Goal: Information Seeking & Learning: Understand process/instructions

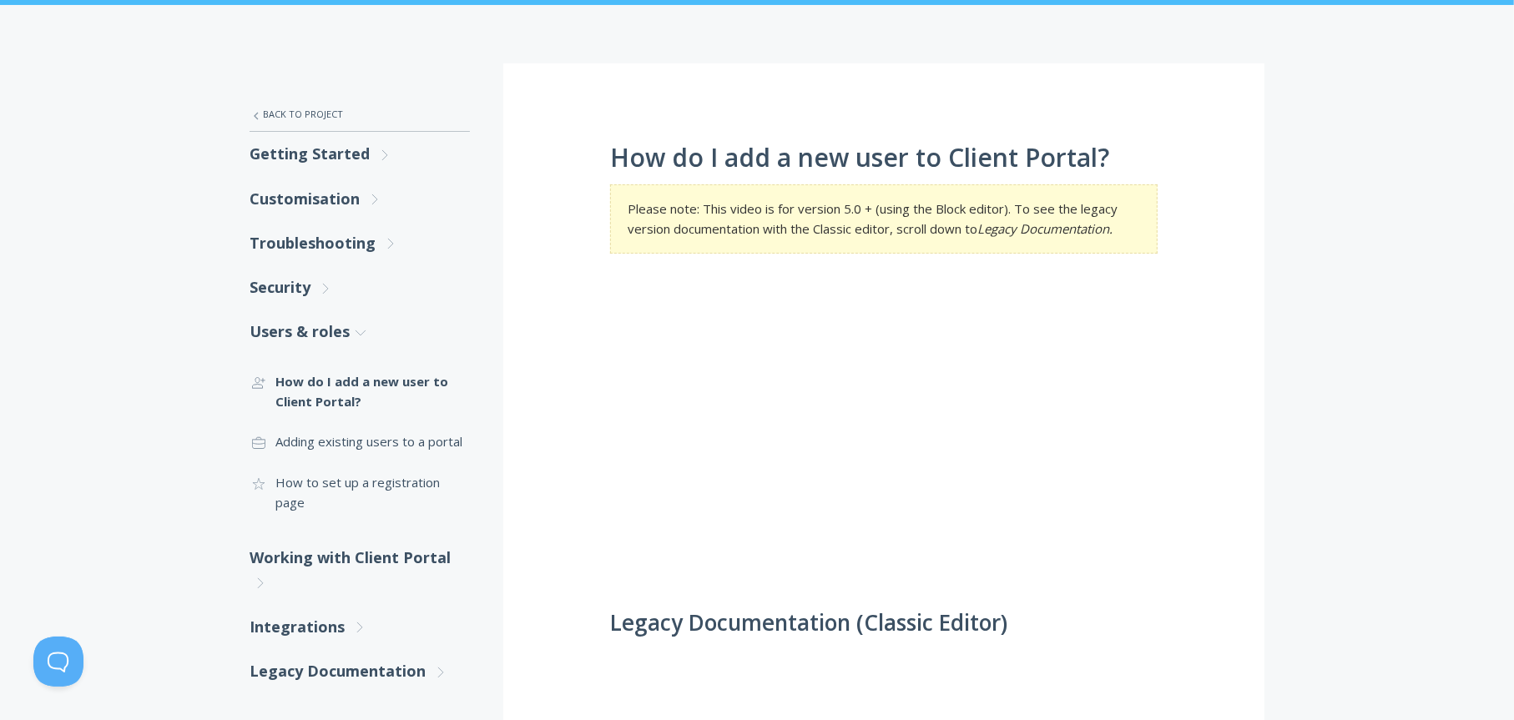
scroll to position [334, 0]
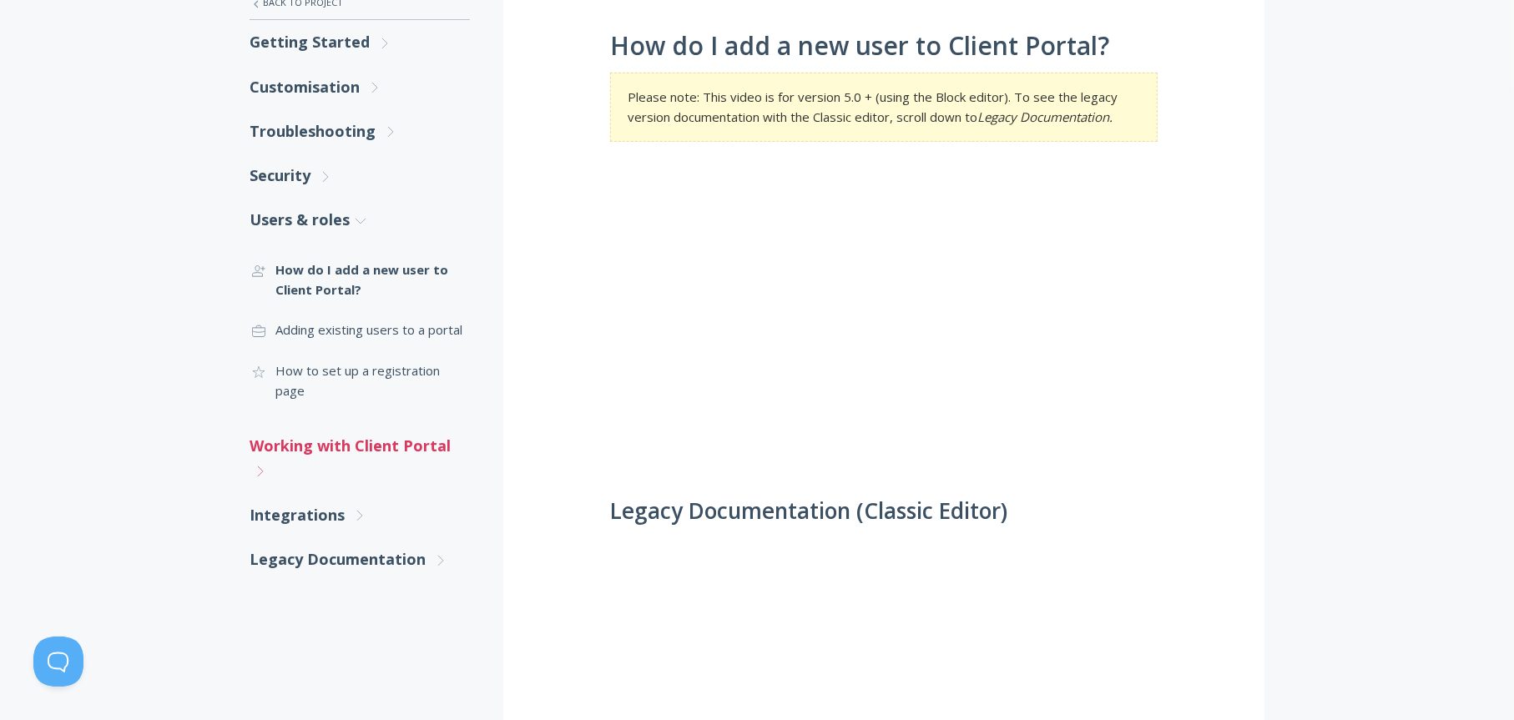
click at [298, 428] on link "Working with Client Portal .st0{fill:none;stroke:#000000;stroke-width:2;stroke-…" at bounding box center [360, 458] width 220 height 69
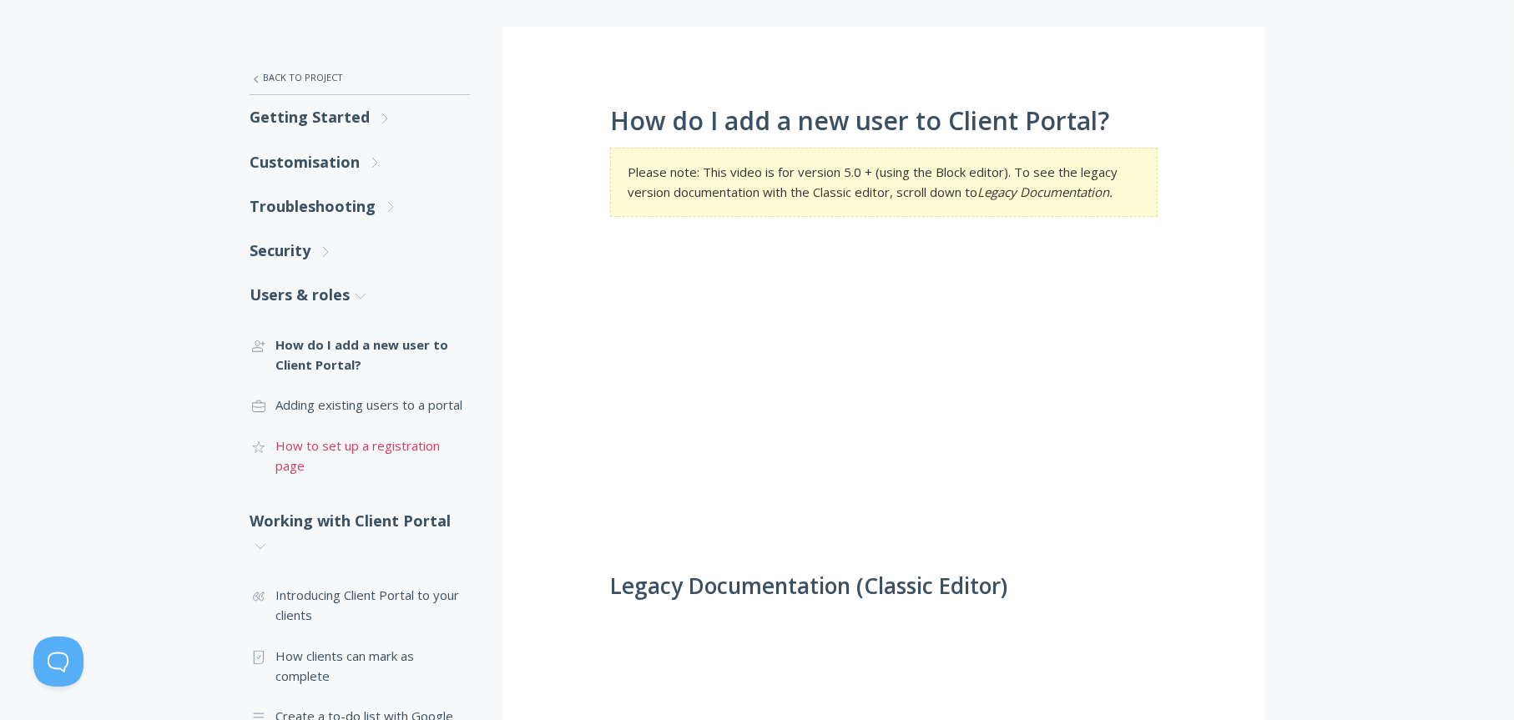
scroll to position [222, 0]
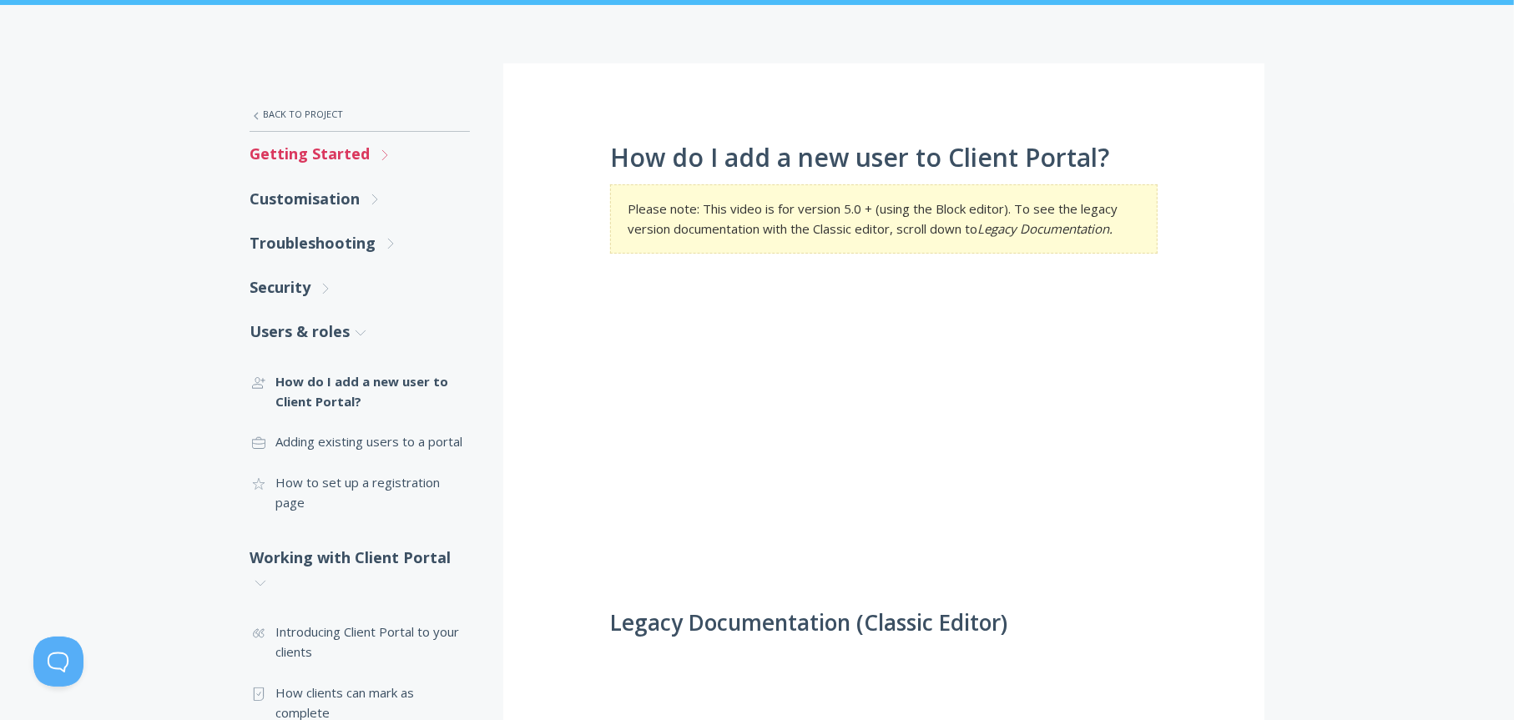
click at [306, 158] on link "Getting Started .st0{fill:none;stroke:#000000;stroke-width:2;stroke-miterlimit:…" at bounding box center [360, 154] width 220 height 44
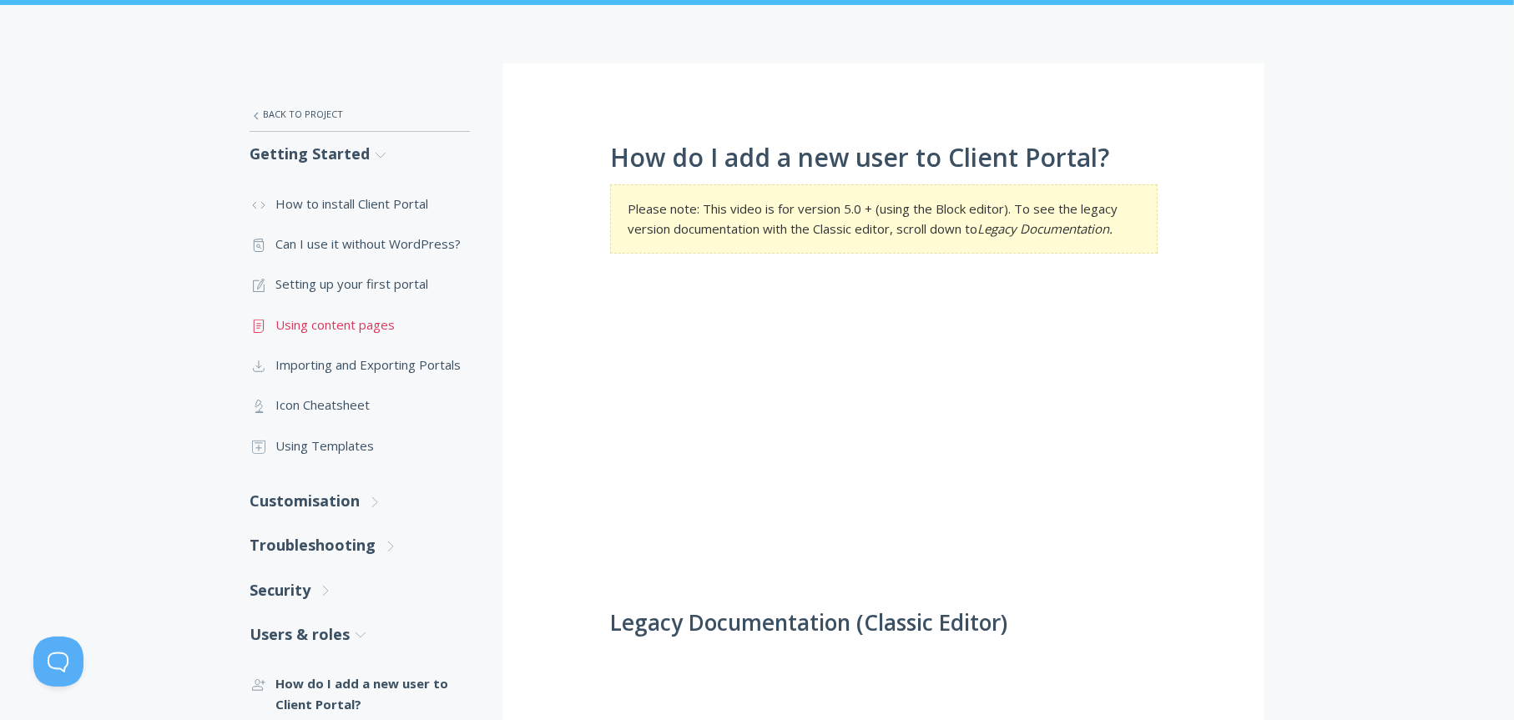
click at [351, 330] on link ".st0{fill:none;stroke:#000000;stroke-width:2;stroke-miterlimit:10;} Untitled-15…" at bounding box center [360, 325] width 220 height 40
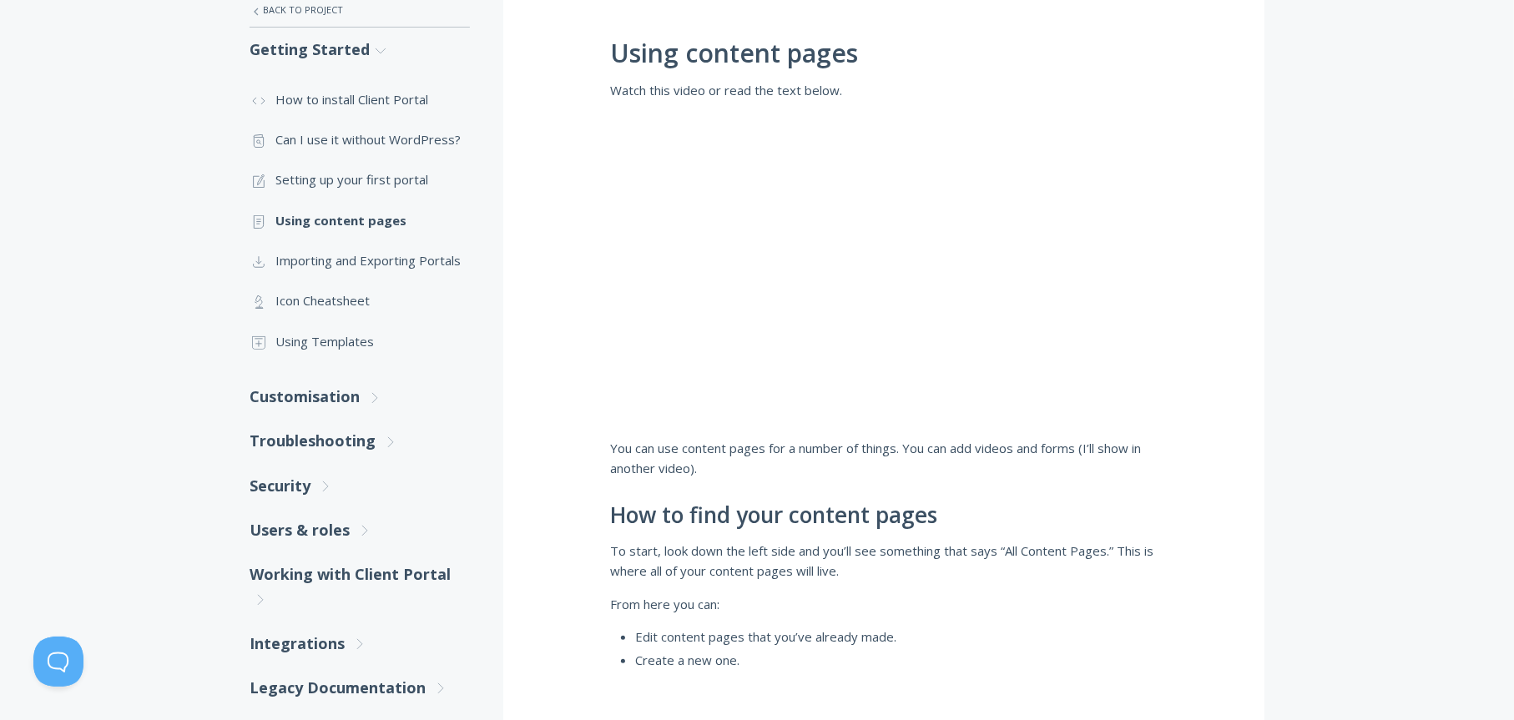
scroll to position [334, 0]
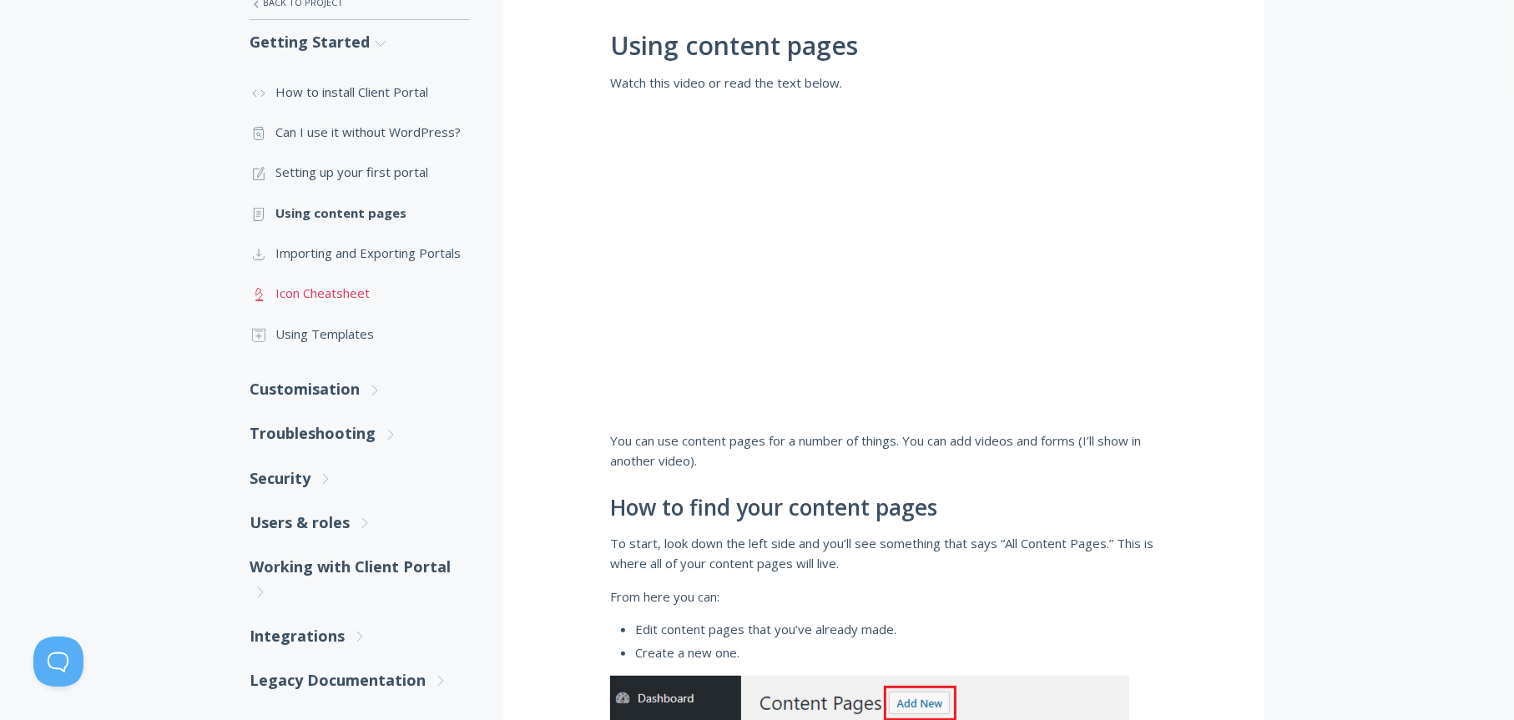
click at [347, 285] on link ".st0{fill:none;stroke:#000000;stroke-width:2;stroke-miterlimit:10;} Untitled-25…" at bounding box center [360, 293] width 220 height 40
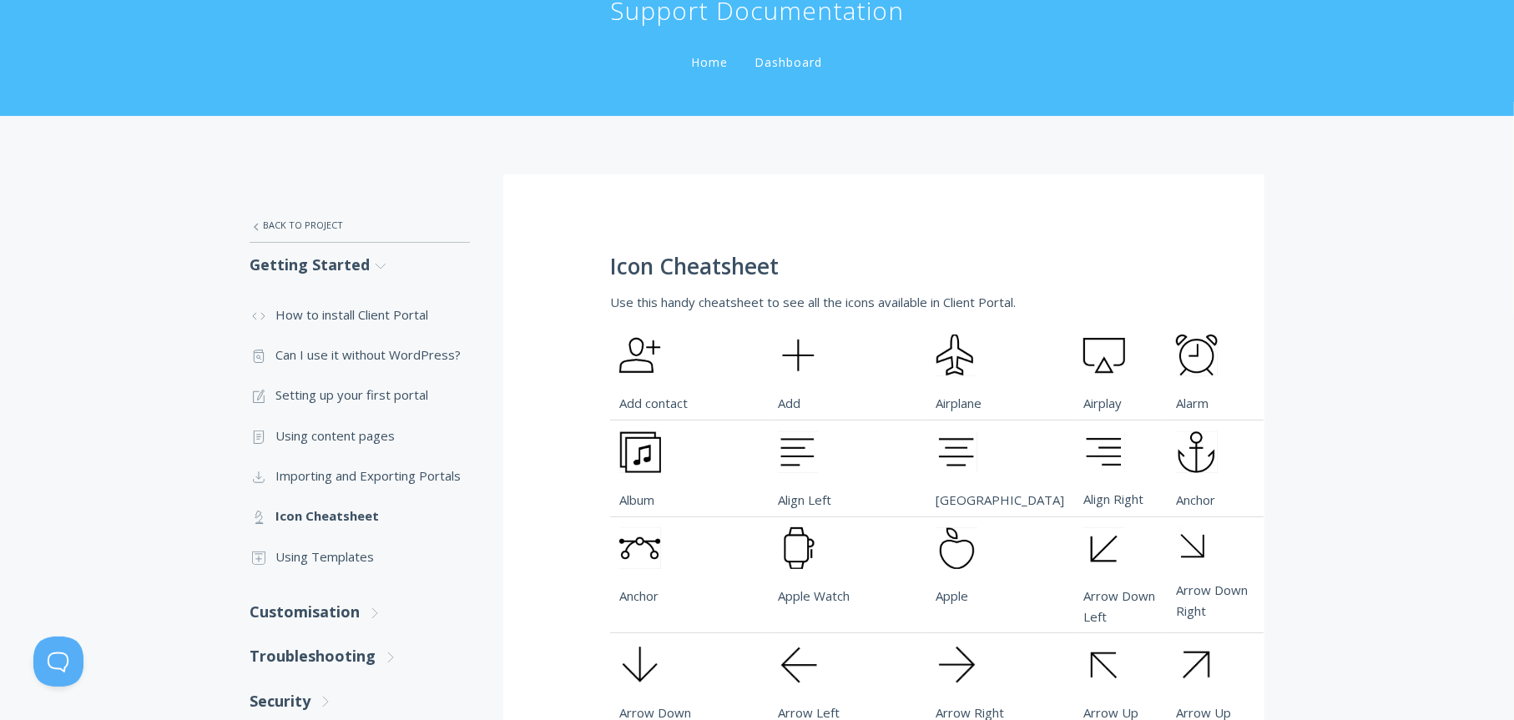
click at [936, 352] on img at bounding box center [955, 356] width 39 height 42
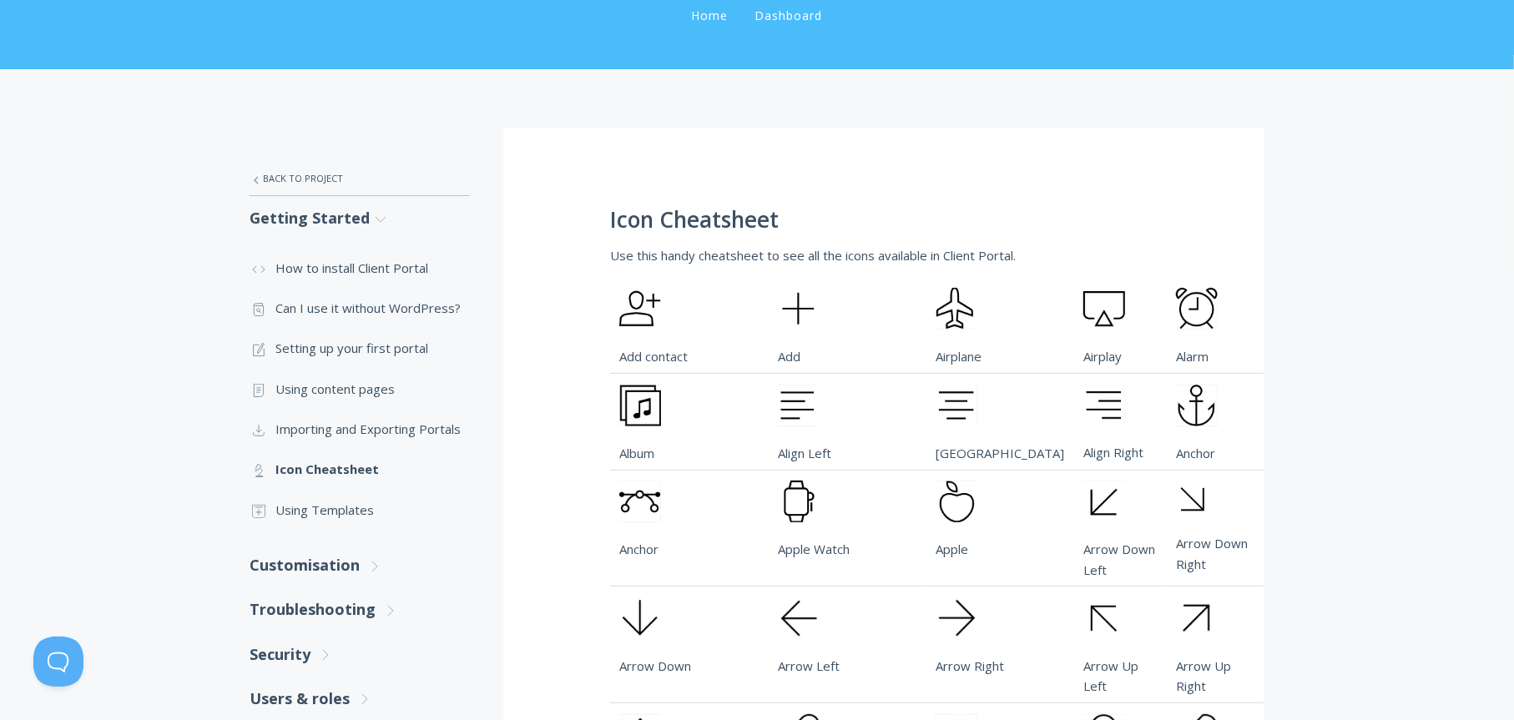
scroll to position [111, 0]
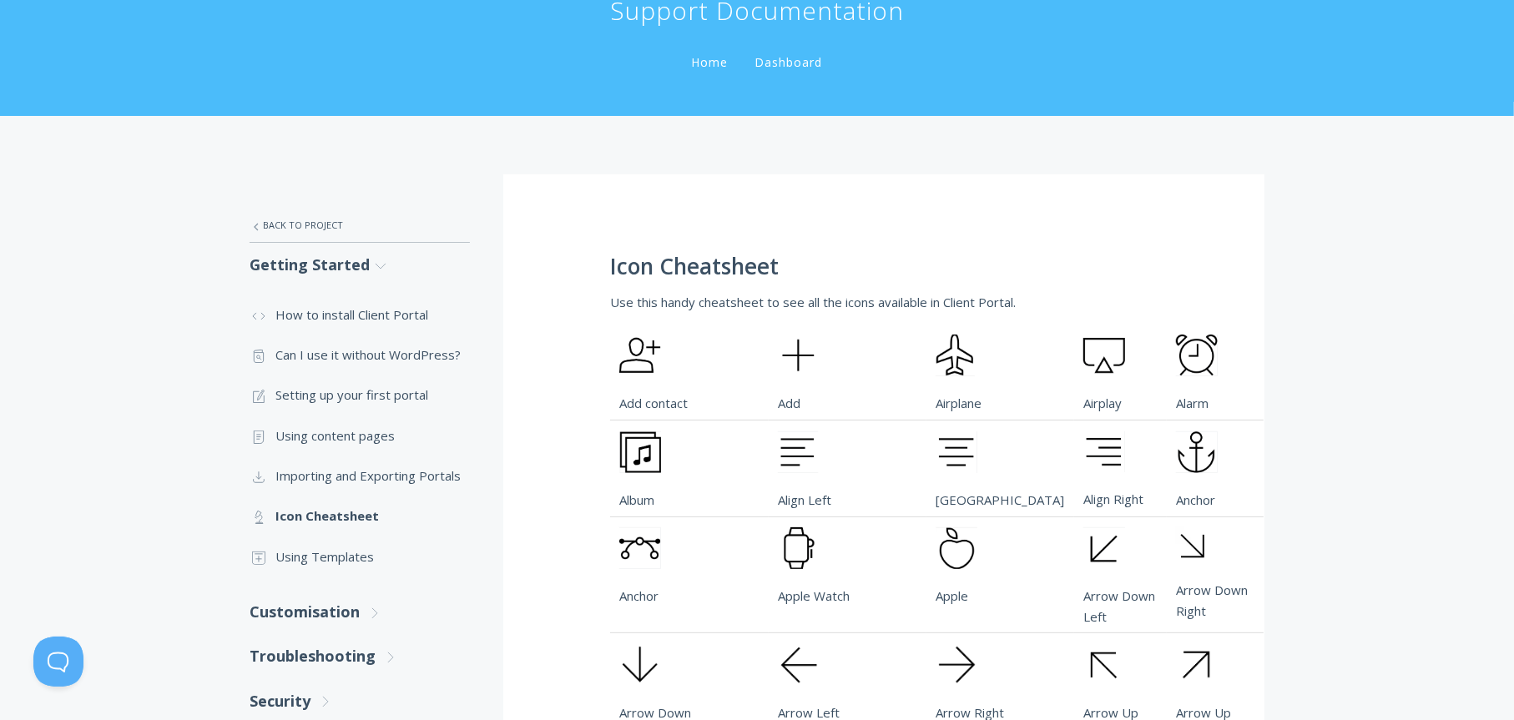
click at [643, 356] on img at bounding box center [640, 356] width 42 height 42
click at [633, 359] on img at bounding box center [640, 356] width 42 height 42
click at [330, 552] on link ".st0{fill:none;stroke:#000000;stroke-width:2;stroke-miterlimit:10;} Untitled-18…" at bounding box center [360, 557] width 220 height 40
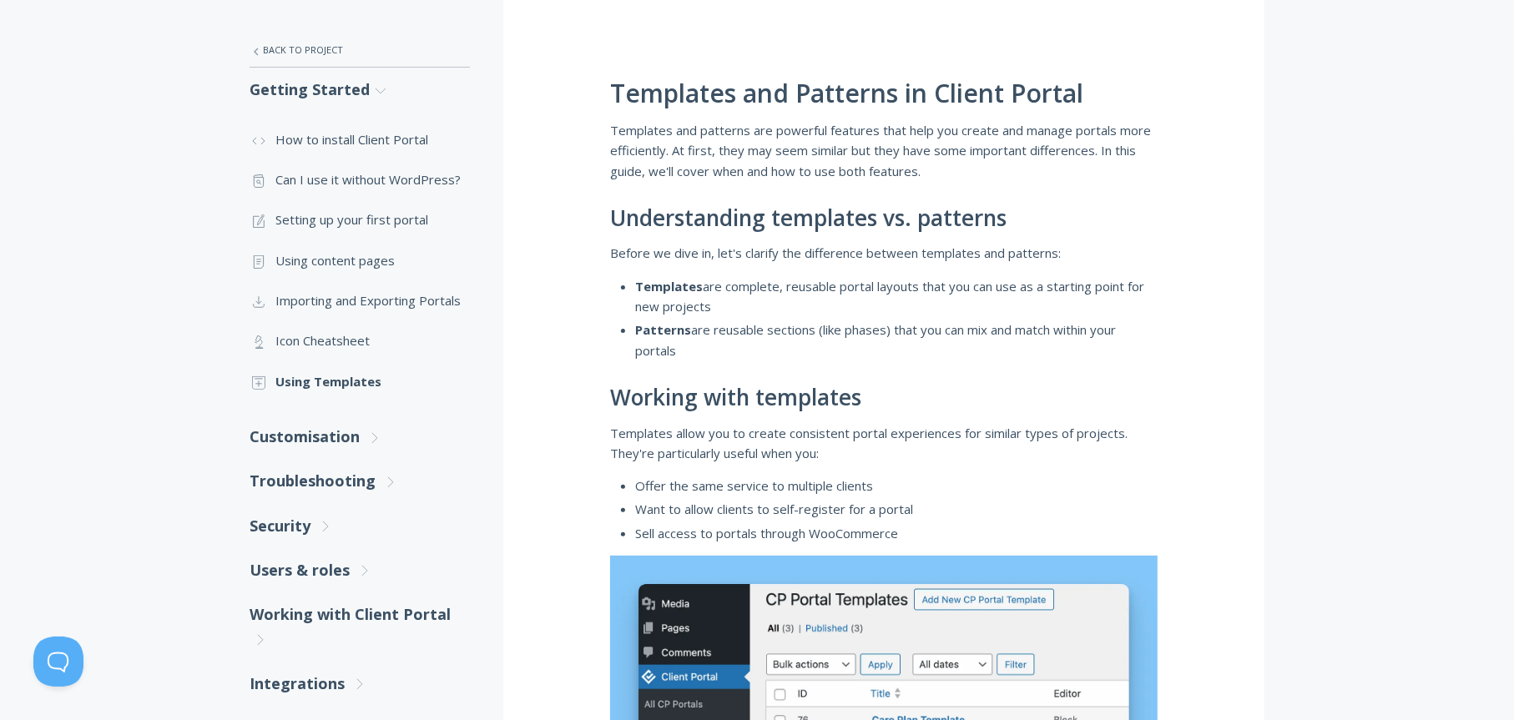
scroll to position [222, 0]
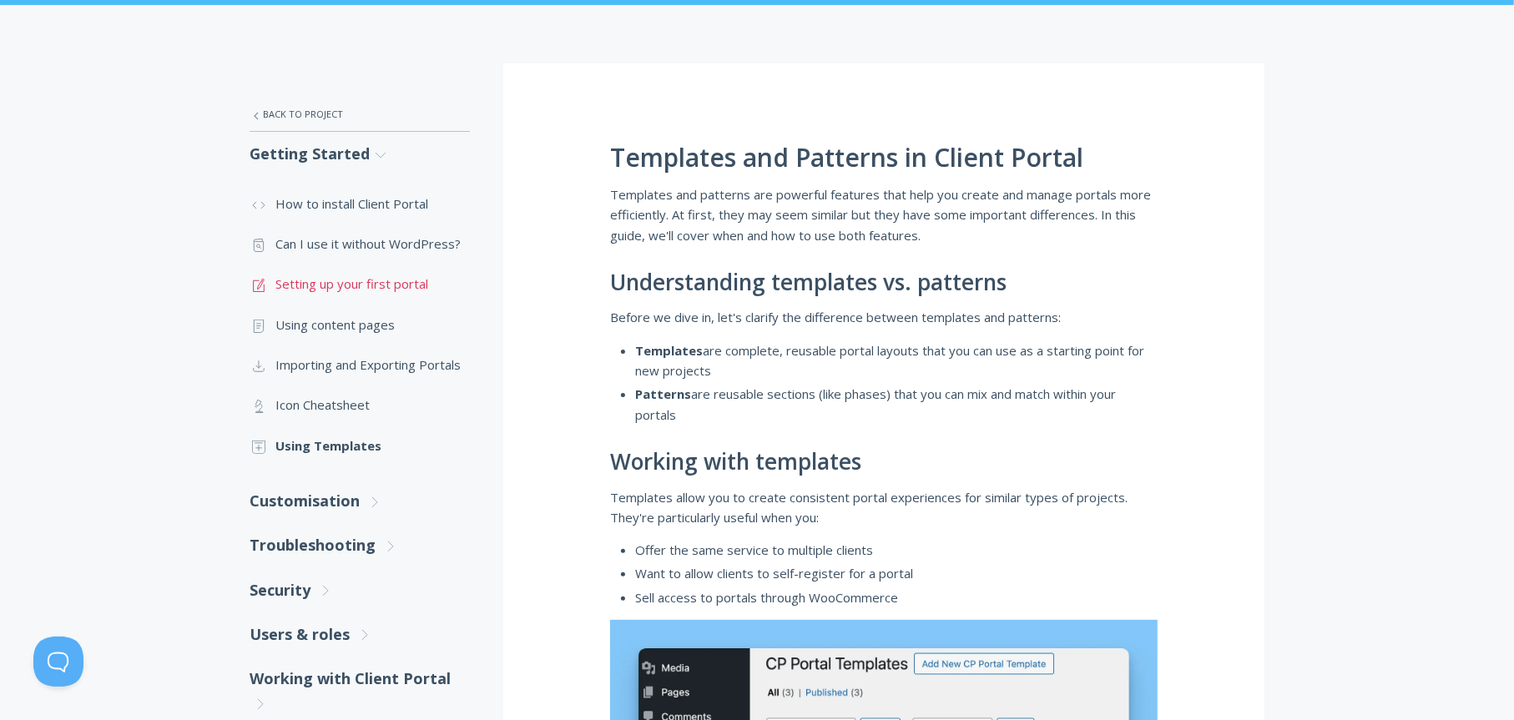
click at [363, 286] on link ".st0{fill:none;stroke:#000000;stroke-width:2;stroke-miterlimit:10;} 1. General …" at bounding box center [360, 284] width 220 height 40
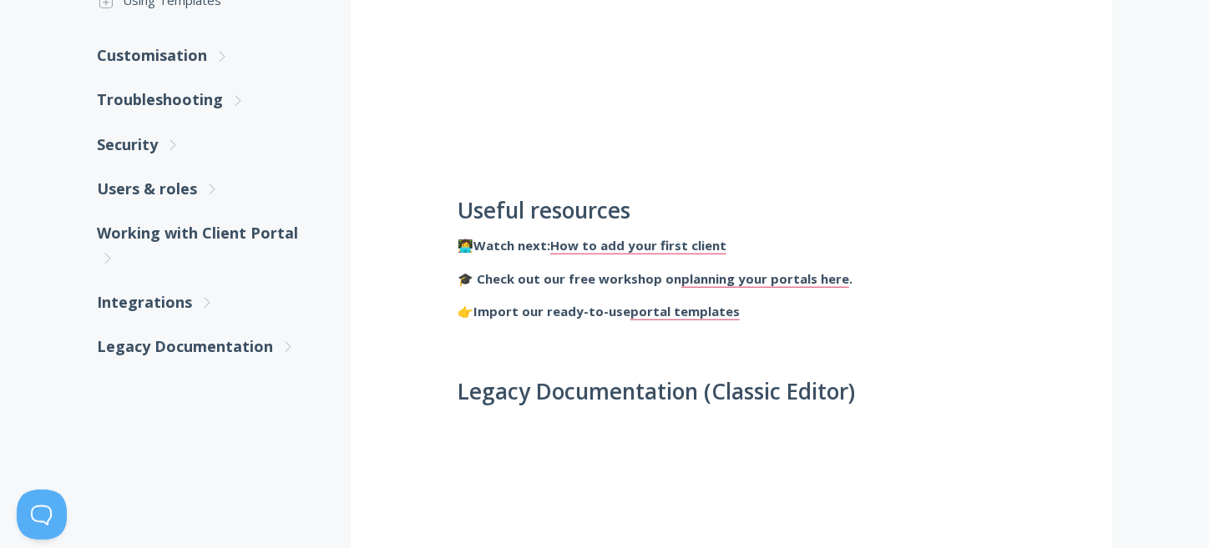
scroll to position [445, 0]
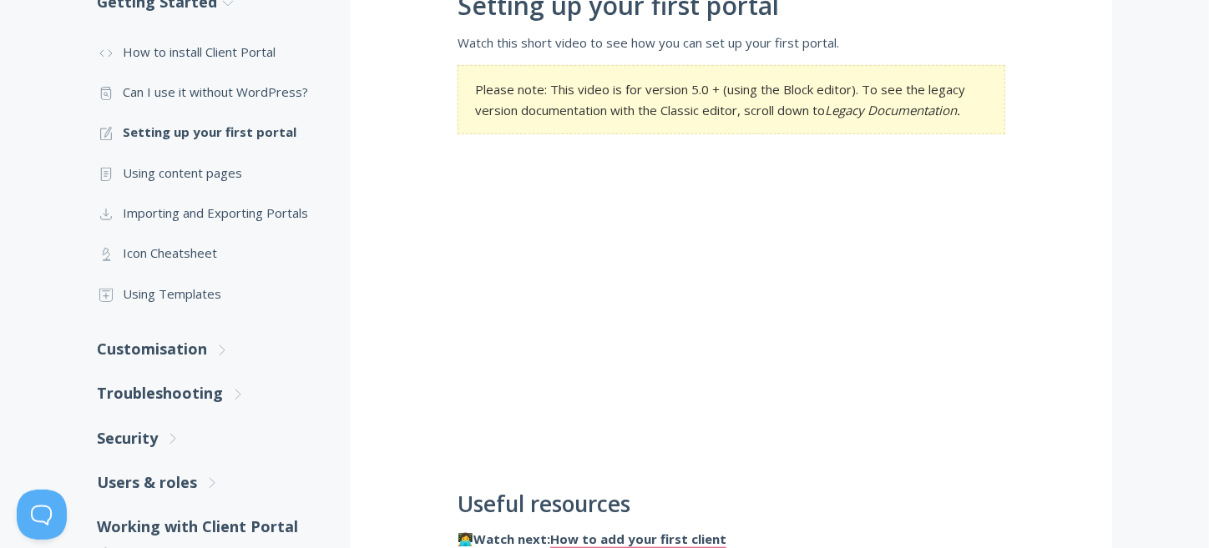
scroll to position [397, 0]
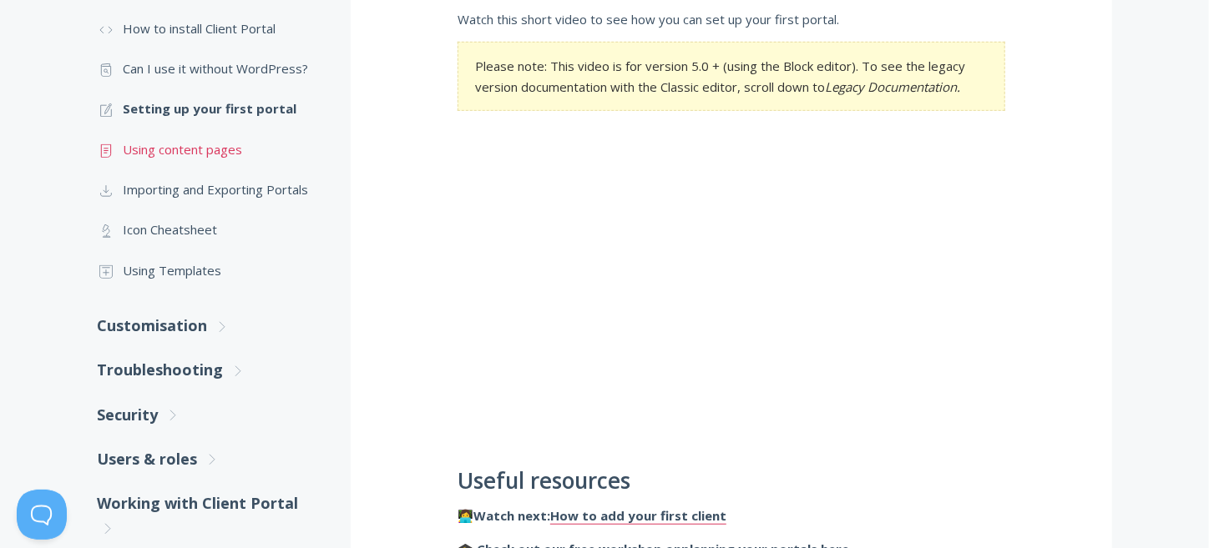
click at [205, 149] on link ".st0{fill:none;stroke:#000000;stroke-width:2;stroke-miterlimit:10;} Untitled-15…" at bounding box center [207, 149] width 220 height 40
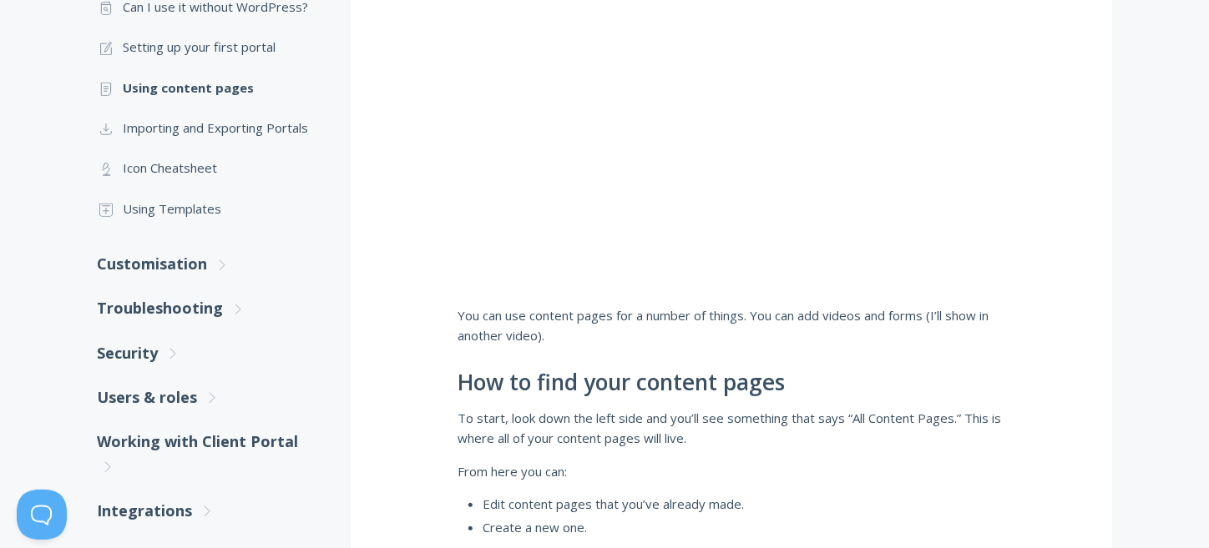
scroll to position [445, 0]
